Goal: Check status

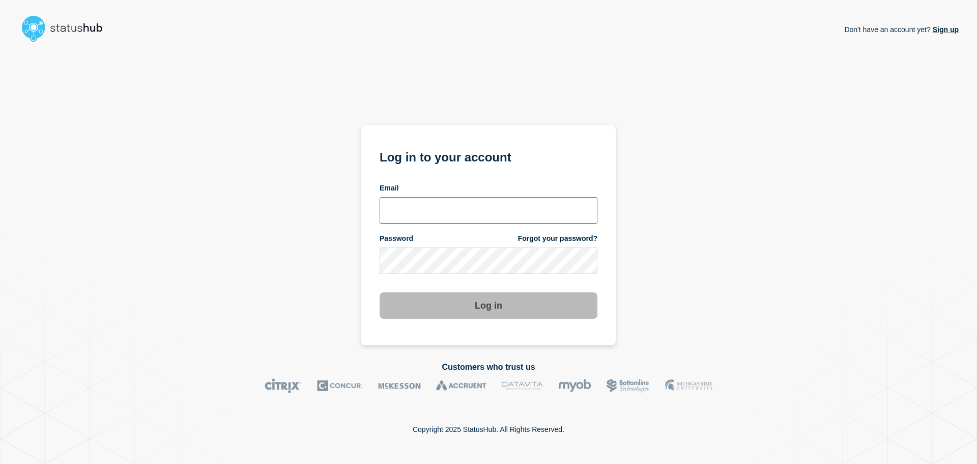
type input "[PERSON_NAME][EMAIL_ADDRESS][DOMAIN_NAME]"
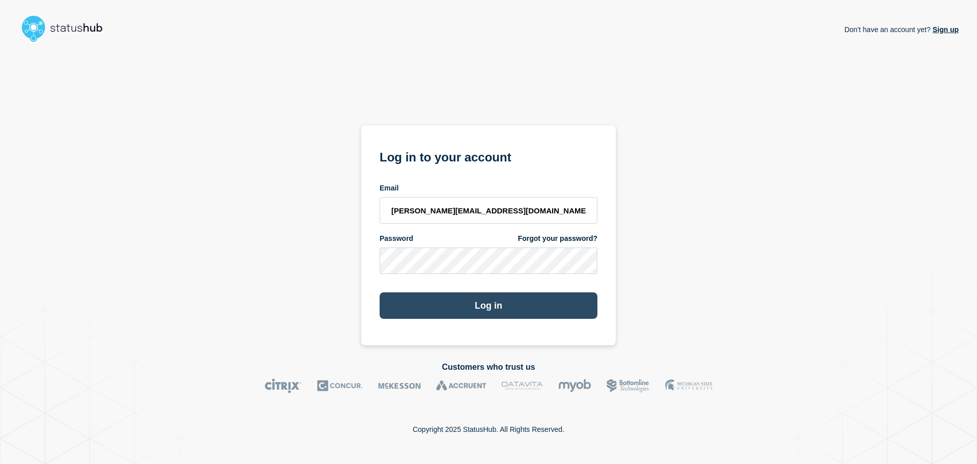
click at [484, 300] on button "Log in" at bounding box center [489, 305] width 218 height 26
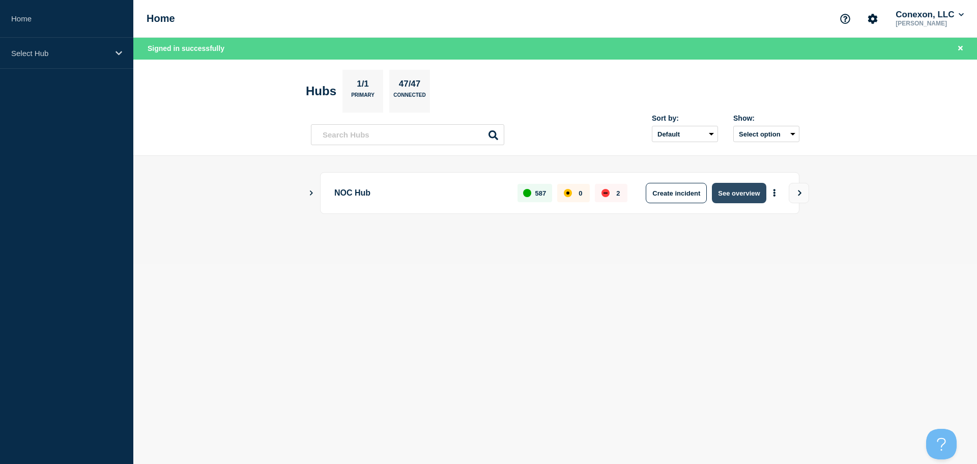
click at [743, 192] on button "See overview" at bounding box center [739, 193] width 54 height 20
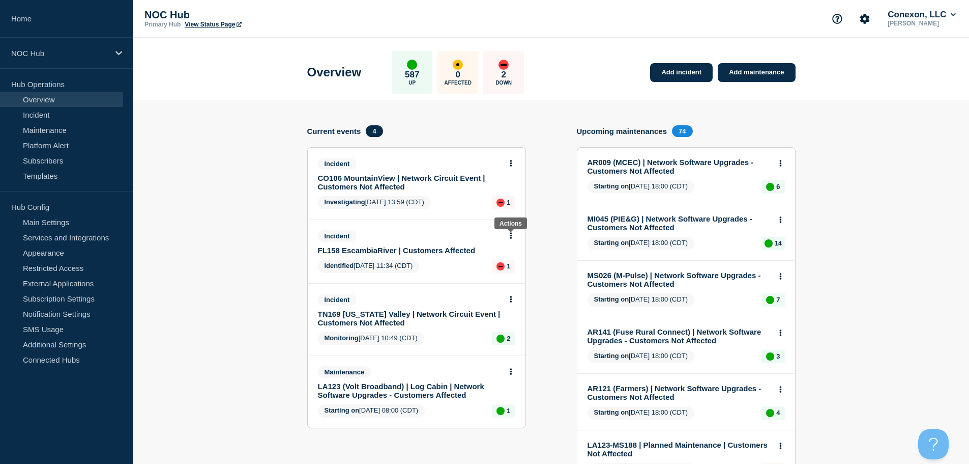
click at [511, 239] on icon at bounding box center [511, 235] width 3 height 7
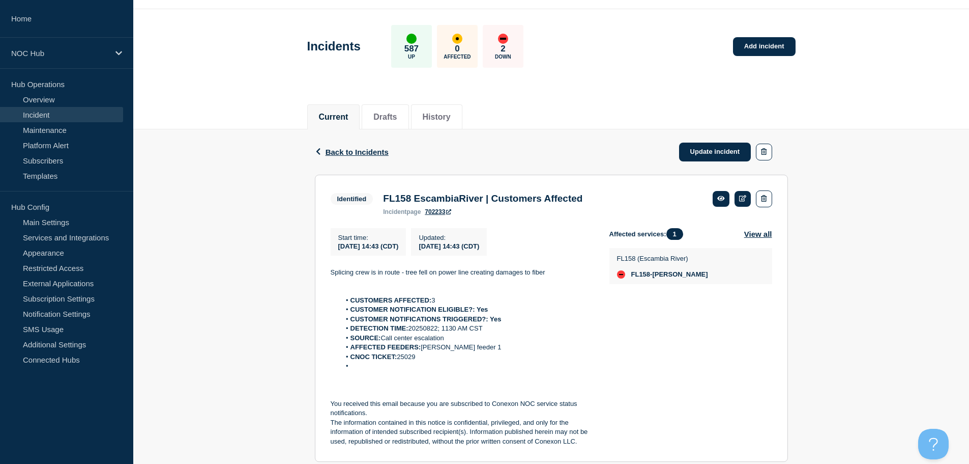
scroll to position [51, 0]
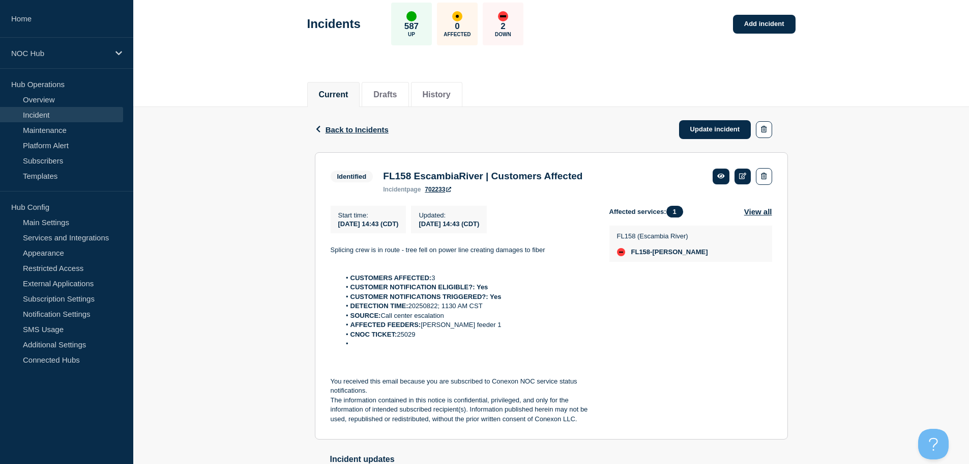
drag, startPoint x: 433, startPoint y: 339, endPoint x: 399, endPoint y: 339, distance: 33.6
click at [399, 339] on li "CNOC TICKET: 25029" at bounding box center [466, 334] width 253 height 9
copy li "25029"
click at [551, 291] on li "CUSTOMER NOTIFICATION ELIGIBLE?: Yes" at bounding box center [466, 286] width 253 height 9
